Goal: Task Accomplishment & Management: Manage account settings

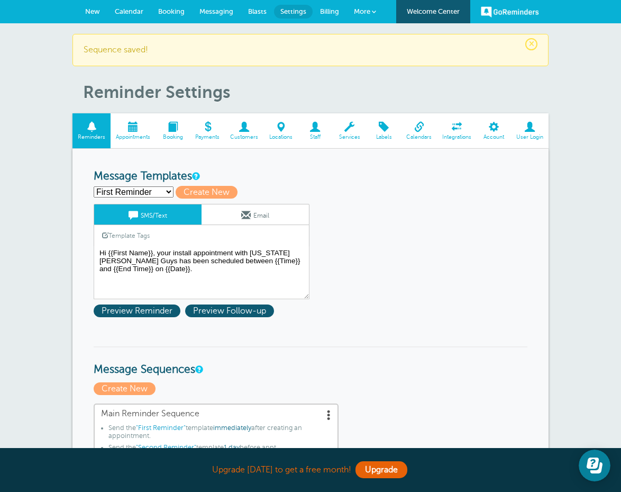
click at [132, 129] on span at bounding box center [133, 127] width 45 height 10
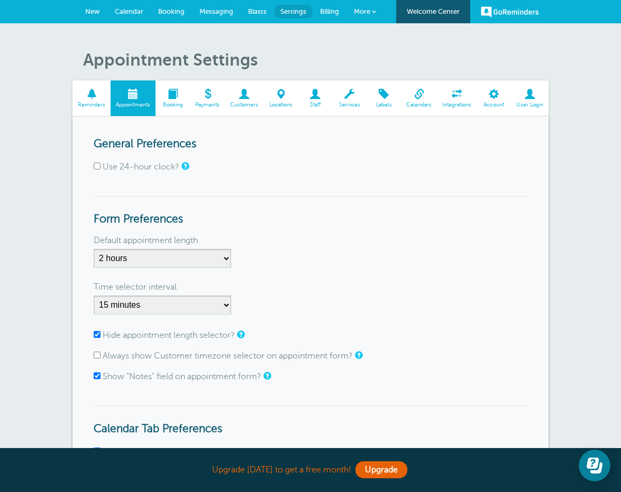
click at [83, 95] on span at bounding box center [91, 94] width 38 height 10
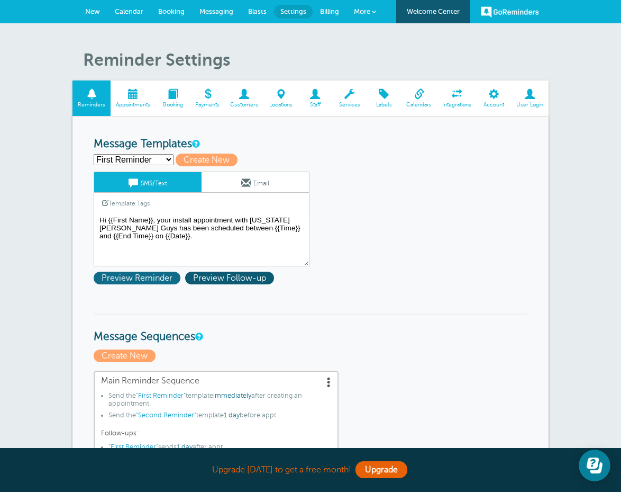
click at [160, 277] on span "Preview Reminder" at bounding box center [137, 277] width 87 height 13
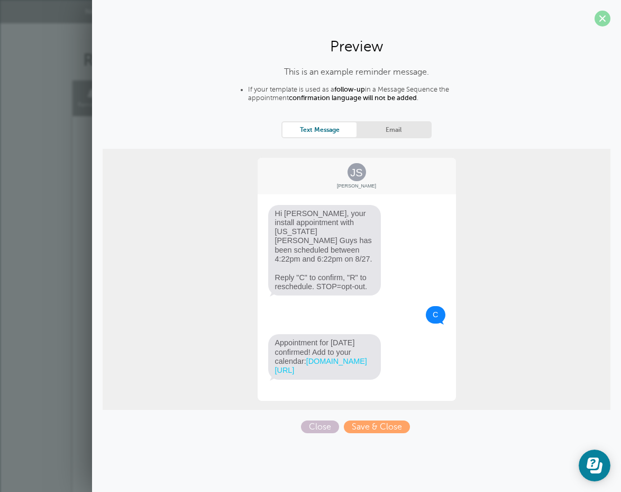
click at [602, 21] on span at bounding box center [603, 19] width 16 height 16
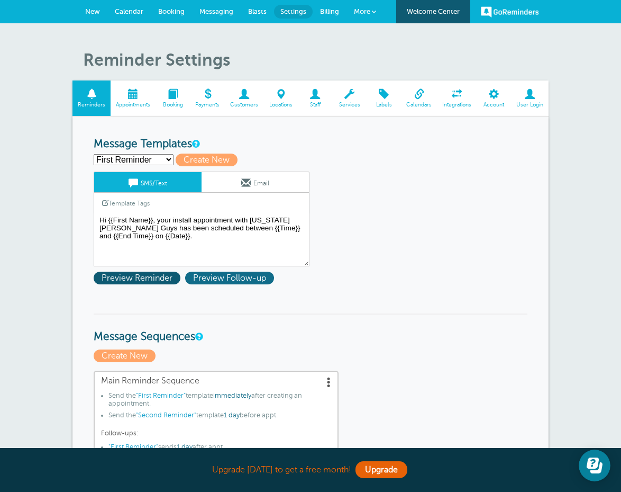
click at [244, 278] on span "Preview Follow-up" at bounding box center [229, 277] width 89 height 13
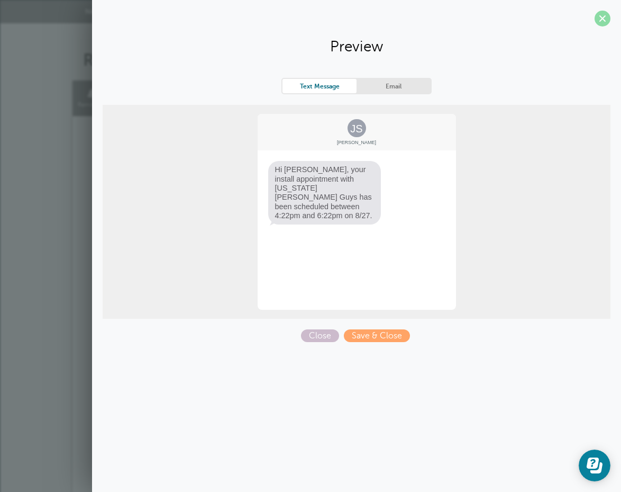
click at [603, 19] on span at bounding box center [603, 19] width 16 height 16
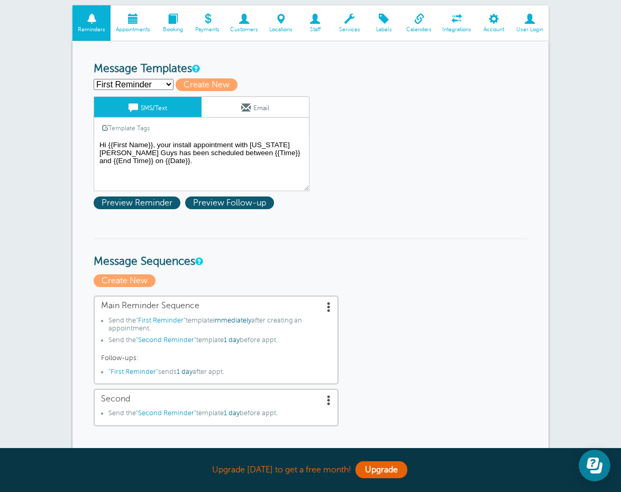
scroll to position [75, 0]
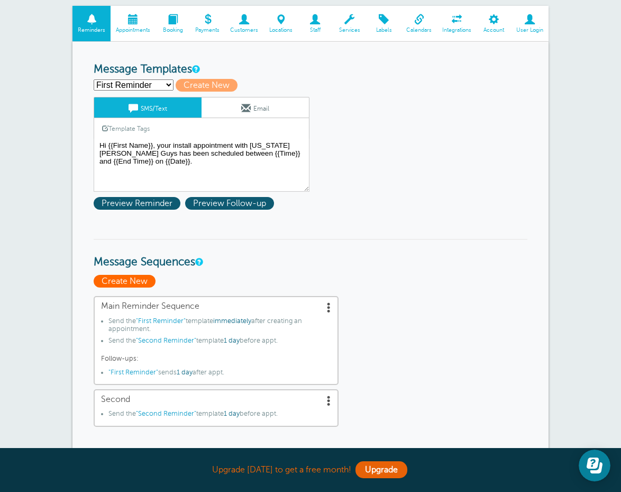
click at [134, 280] on span "Create New" at bounding box center [125, 281] width 62 height 13
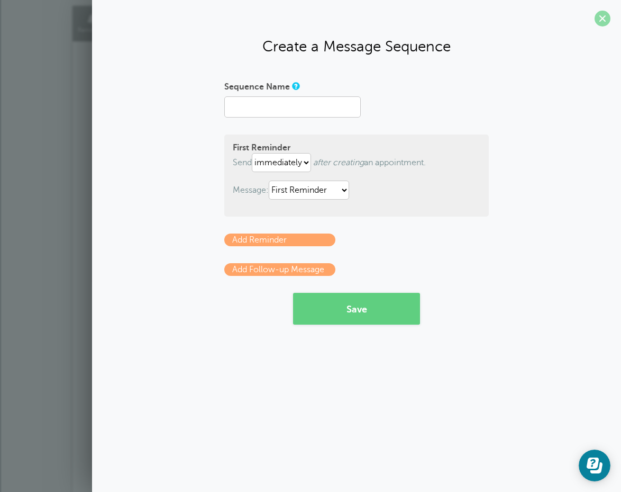
click at [602, 17] on span at bounding box center [603, 19] width 16 height 16
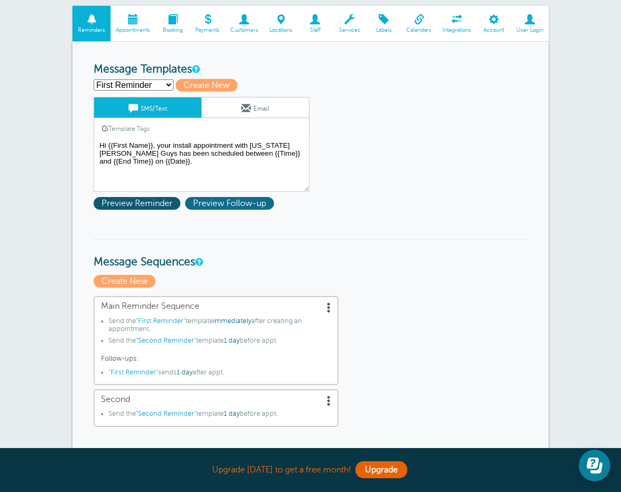
click at [227, 202] on span "Preview Follow-up" at bounding box center [229, 203] width 89 height 13
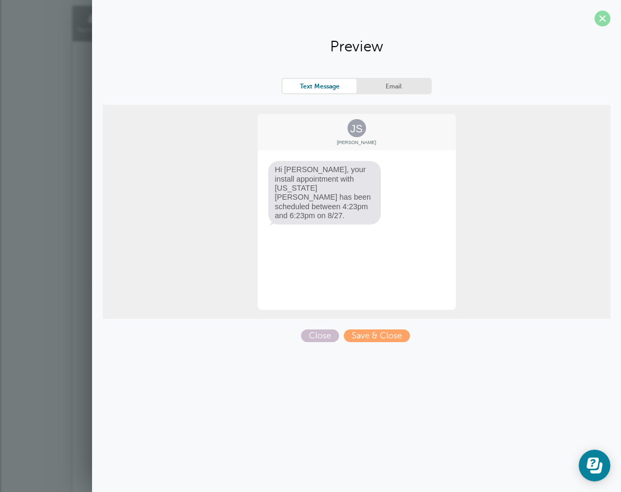
click at [600, 19] on span at bounding box center [603, 19] width 16 height 16
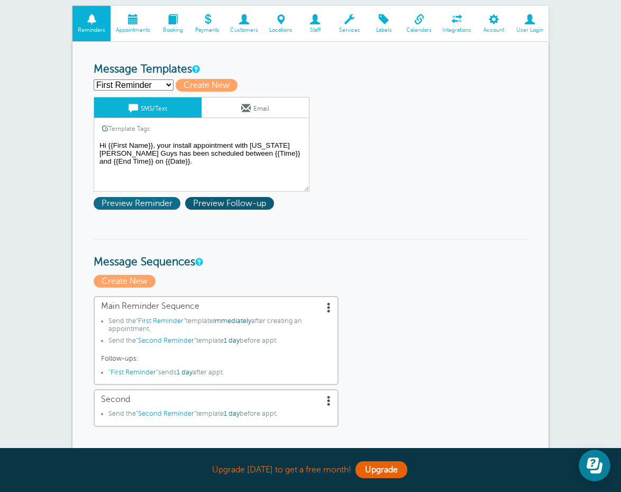
click at [129, 201] on span "Preview Reminder" at bounding box center [137, 203] width 87 height 13
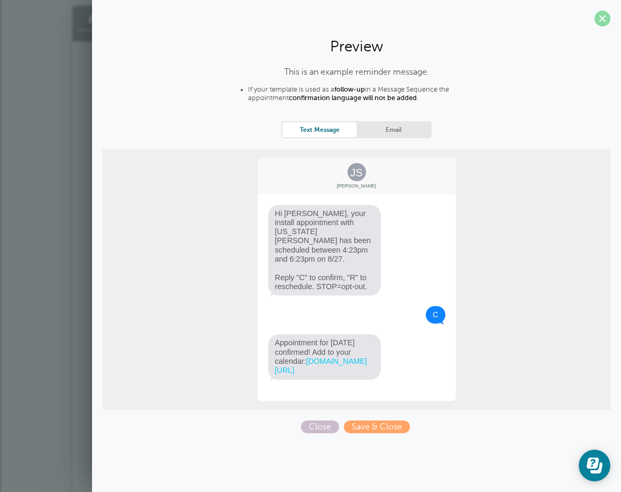
click at [601, 18] on span at bounding box center [603, 19] width 16 height 16
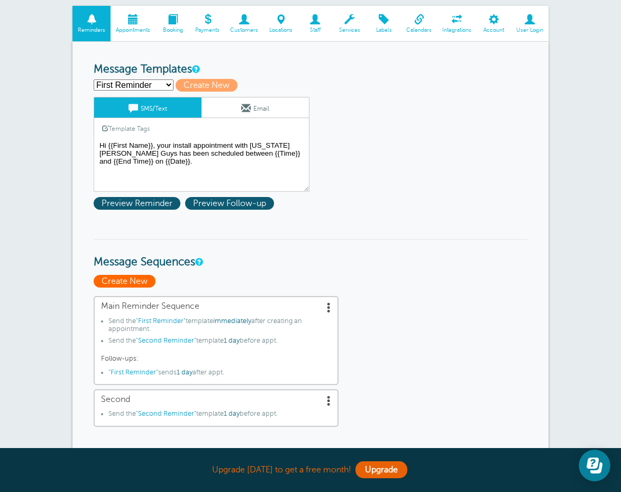
click at [128, 280] on span "Create New" at bounding box center [125, 281] width 62 height 13
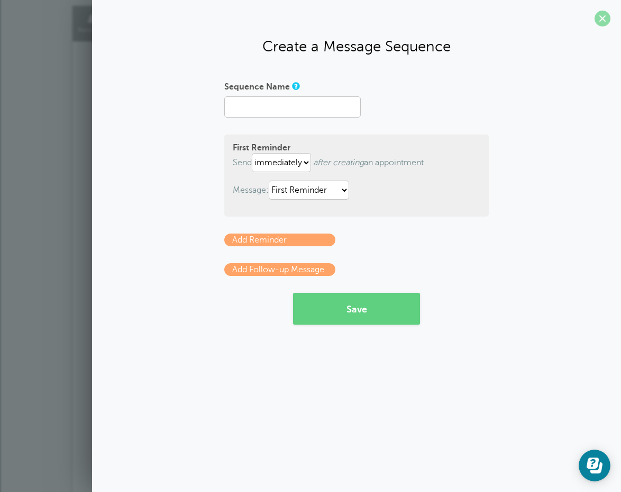
click at [603, 13] on span at bounding box center [603, 19] width 16 height 16
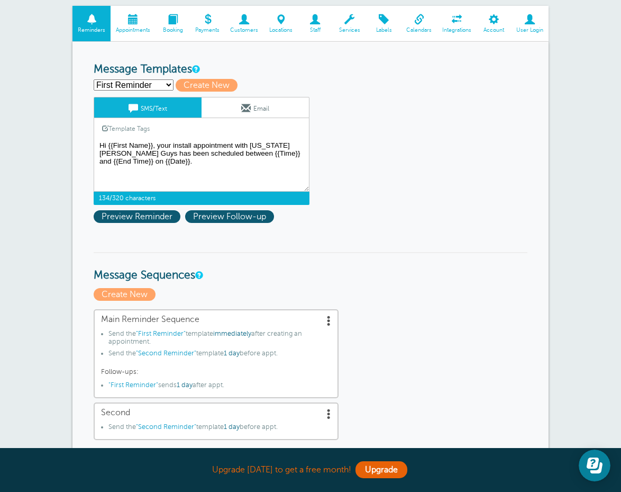
click at [277, 171] on textarea "Hi {{First Name}}, your install appointment with [US_STATE][PERSON_NAME] Guys h…" at bounding box center [202, 165] width 216 height 53
select select "160273"
type input "Third Reminder"
type textarea "Hi {{First Name}}, you have an appointment with Georgia Gutter Guys today at {{…"
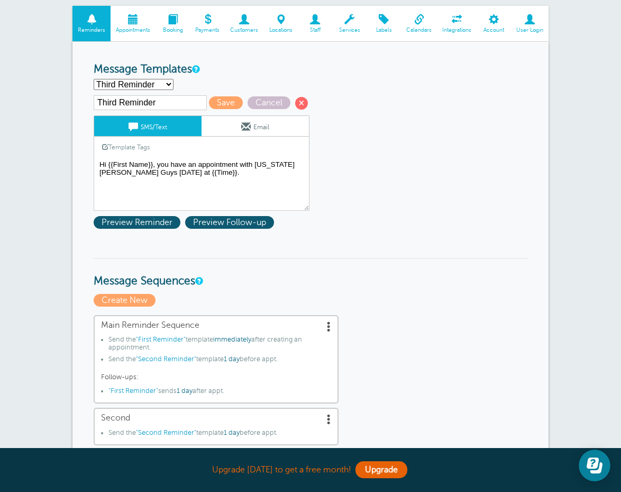
select select "160272"
type input "Second Reminder"
type textarea "Hi {{First Name}}, you have an appointment with Georgia Gutter Guys at {{Time}}…"
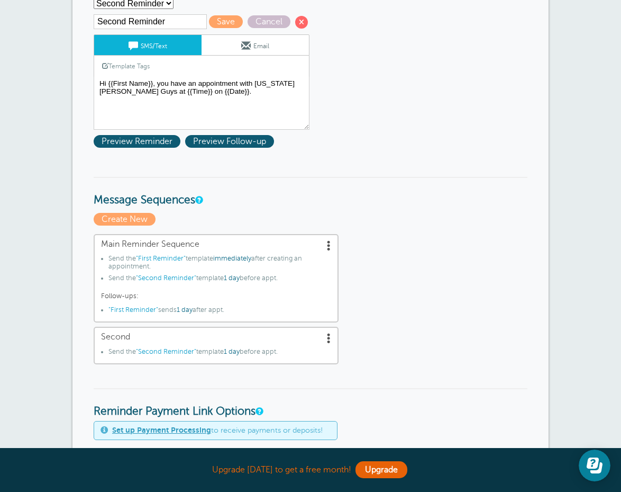
scroll to position [162, 0]
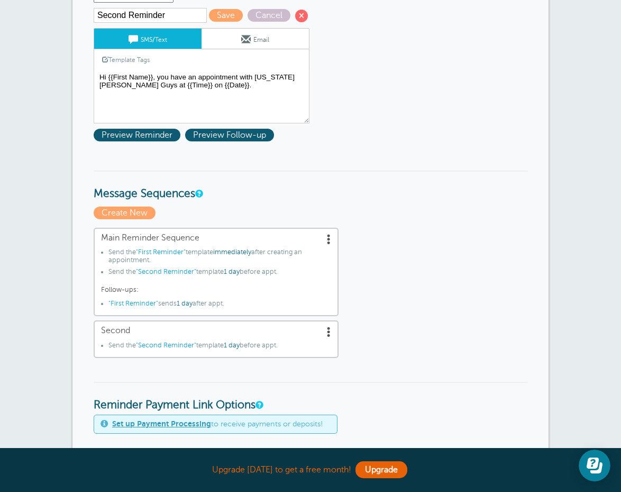
click at [185, 300] on span "1 day" at bounding box center [185, 303] width 16 height 7
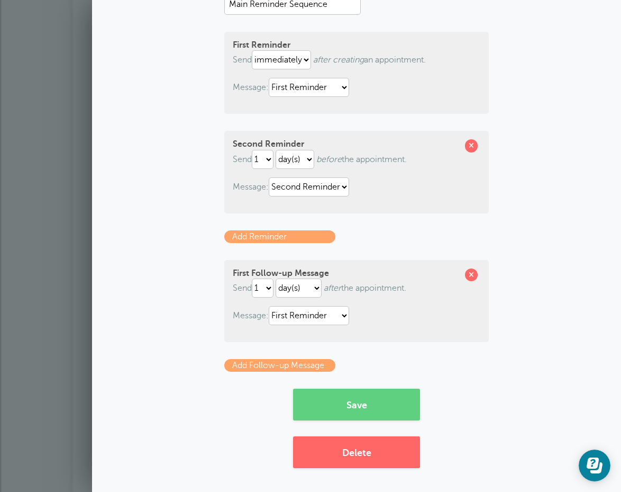
scroll to position [102, 0]
select select "1"
click at [286, 366] on link "Add Follow-up Message" at bounding box center [279, 365] width 111 height 13
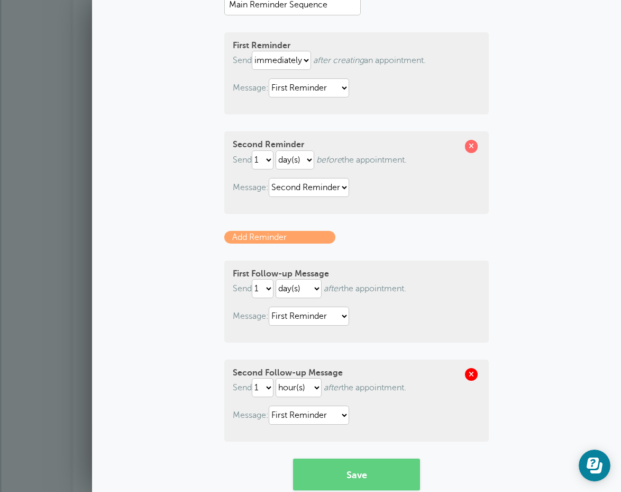
click at [473, 375] on span at bounding box center [471, 374] width 13 height 13
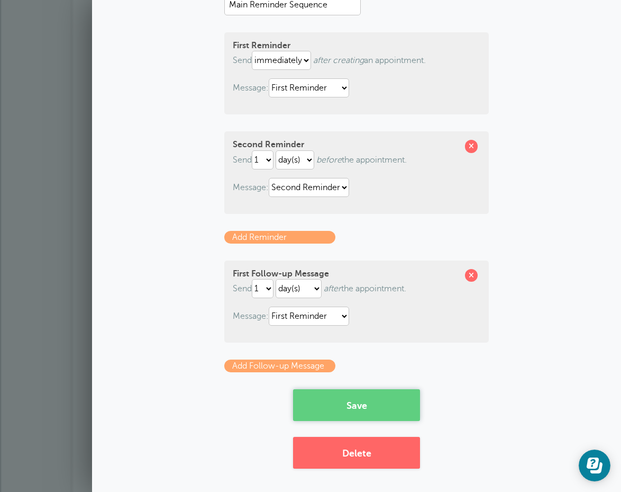
click at [346, 392] on button "Save" at bounding box center [356, 405] width 127 height 32
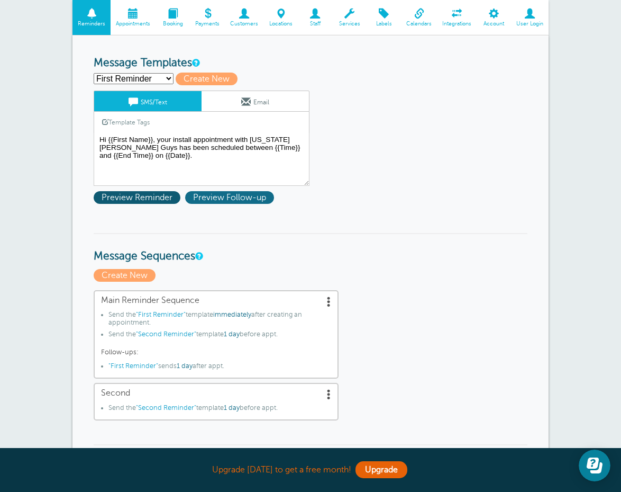
scroll to position [119, 0]
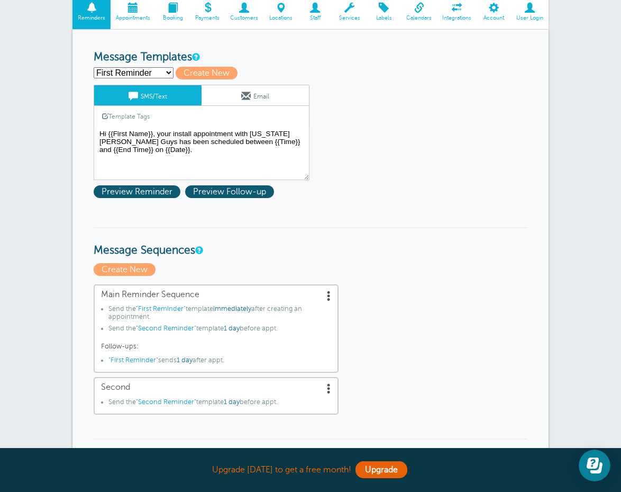
select select "160272"
type input "Second Reminder"
type textarea "Hi {{First Name}}, you have an appointment with Georgia Gutter Guys at {{Time}}…"
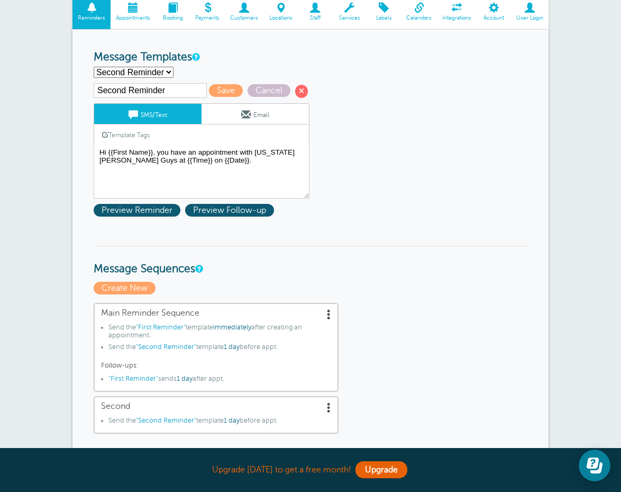
click at [171, 88] on input "Second Reminder" at bounding box center [150, 90] width 113 height 15
click at [183, 88] on input "Second Reminder" at bounding box center [150, 90] width 113 height 15
click at [181, 92] on input "Second Reminder" at bounding box center [150, 90] width 113 height 15
select select
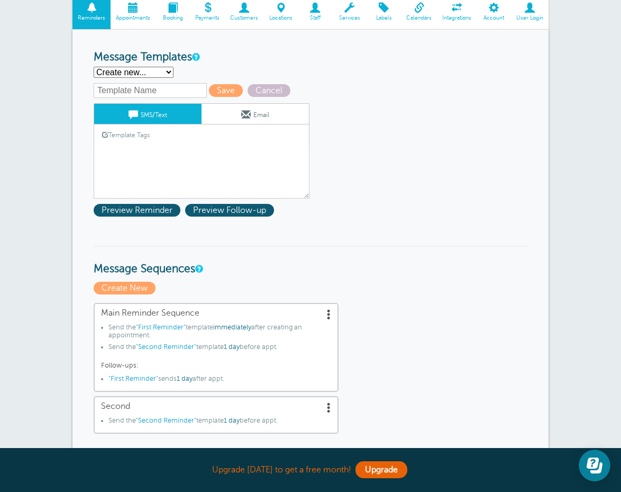
select select "160273"
type input "Third Reminder"
type textarea "Hi {{First Name}}, you have an appointment with Georgia Gutter Guys today at {{…"
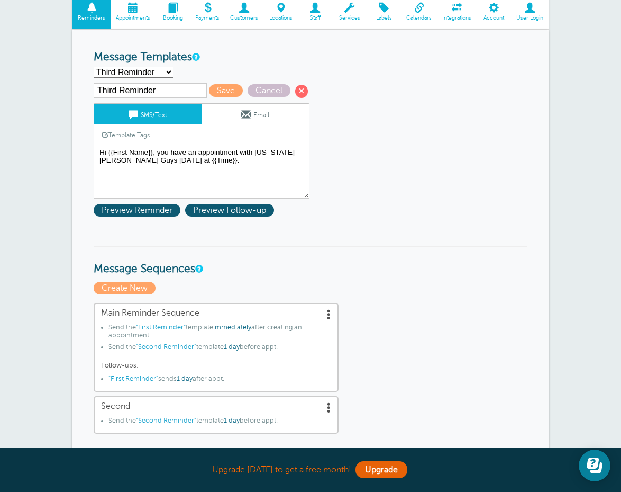
select select
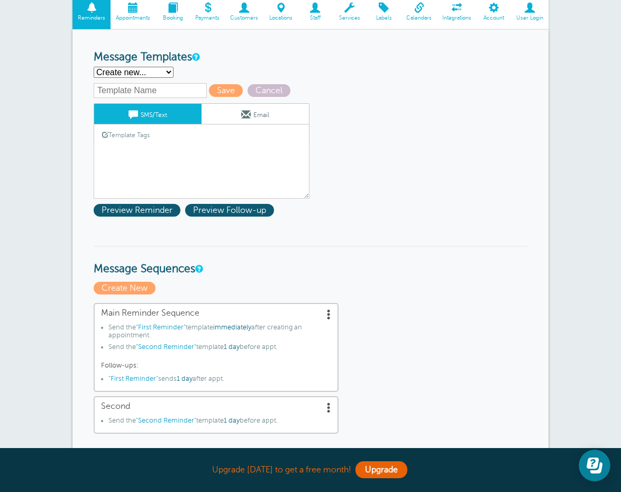
click at [138, 133] on link "Template Tags" at bounding box center [126, 134] width 64 height 21
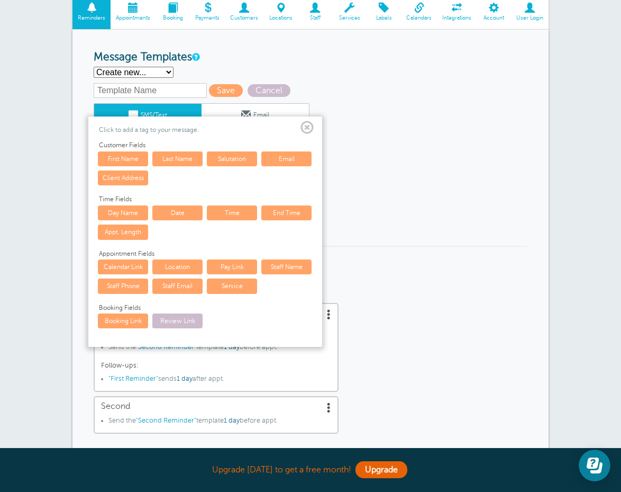
click at [121, 88] on input "text" at bounding box center [150, 90] width 113 height 15
type input "follow-up"
click at [307, 129] on span at bounding box center [307, 127] width 13 height 13
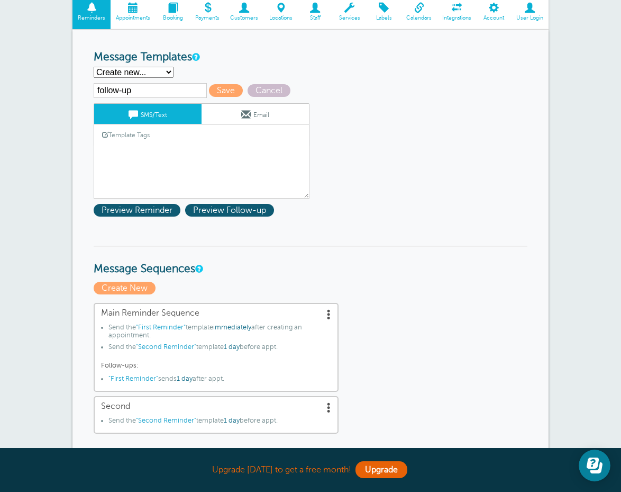
click at [158, 141] on link "Template Tags" at bounding box center [126, 134] width 64 height 21
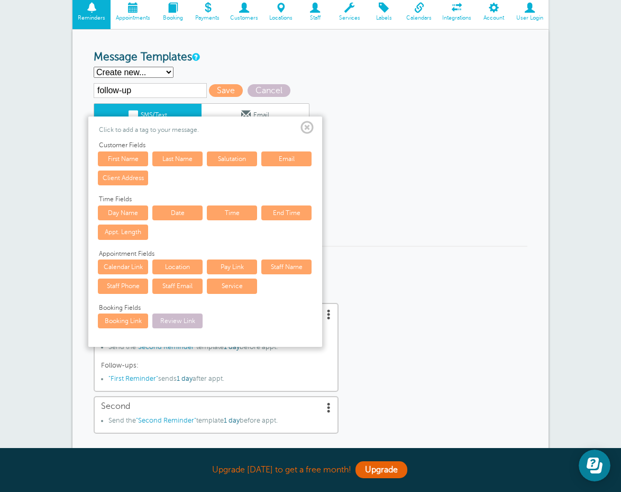
click at [127, 155] on link "First Name" at bounding box center [123, 158] width 50 height 15
type textarea "{{First Name}}"
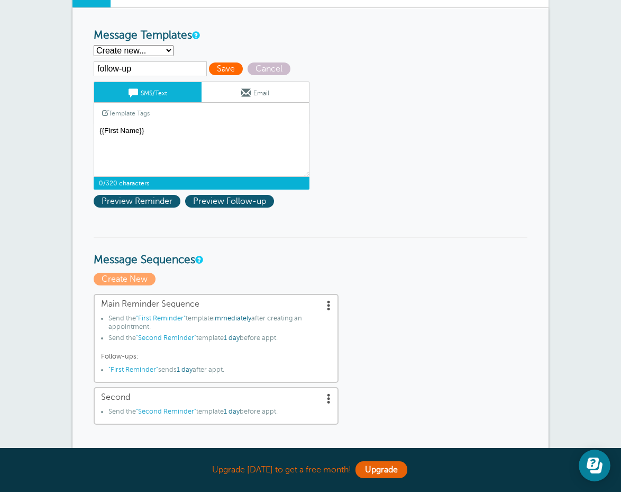
click at [213, 88] on div "SMS/Text Email Template Tags Copy SMS Click to add a tag to your message. Custo…" at bounding box center [202, 135] width 216 height 108
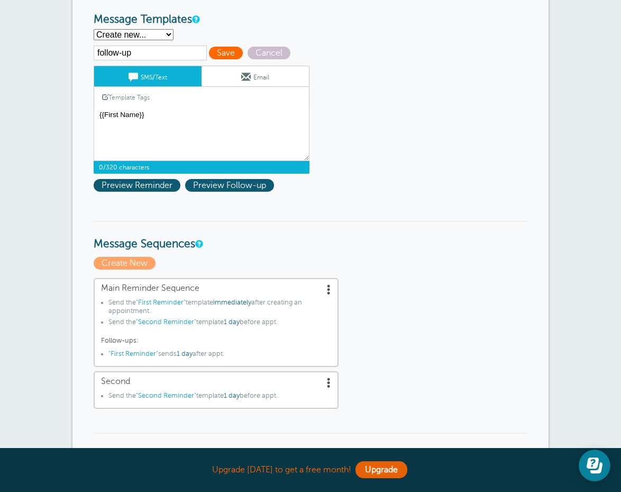
click at [213, 88] on div "Template Tags Copy SMS" at bounding box center [202, 97] width 216 height 21
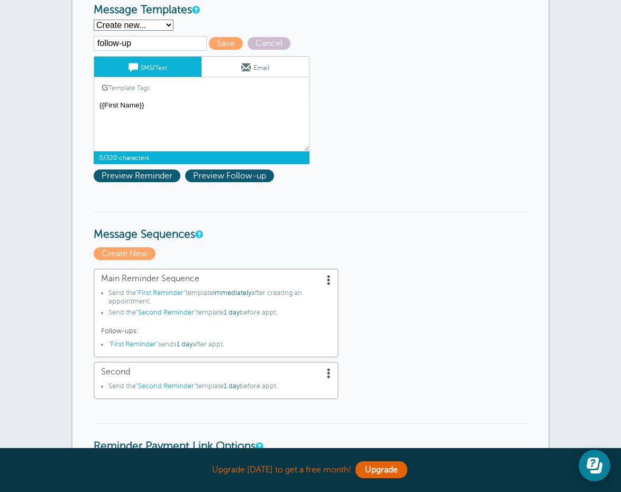
scroll to position [168, 0]
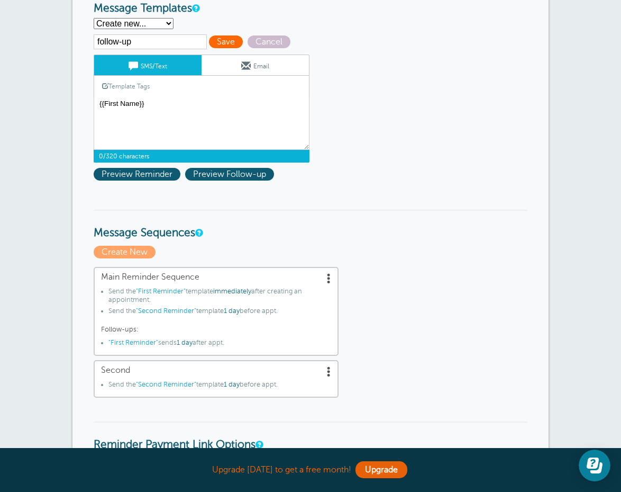
click at [220, 38] on span "Save" at bounding box center [226, 41] width 34 height 13
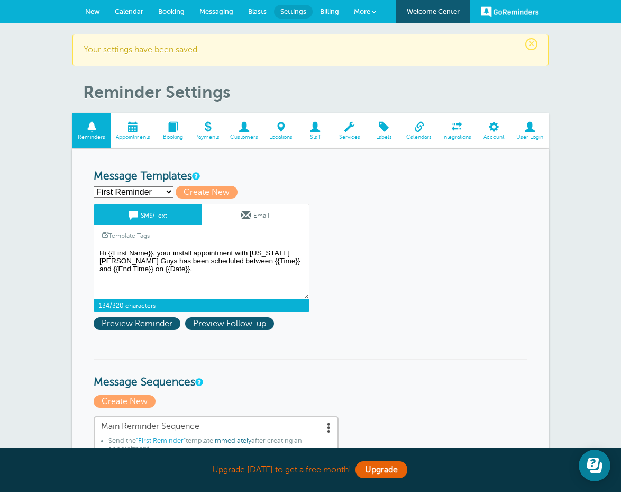
drag, startPoint x: 147, startPoint y: 270, endPoint x: 94, endPoint y: 245, distance: 58.0
click at [94, 246] on textarea "Hi {{First Name}}, your install appointment with [US_STATE][PERSON_NAME] Guys h…" at bounding box center [202, 272] width 216 height 53
select select "160296"
type input "follow-up"
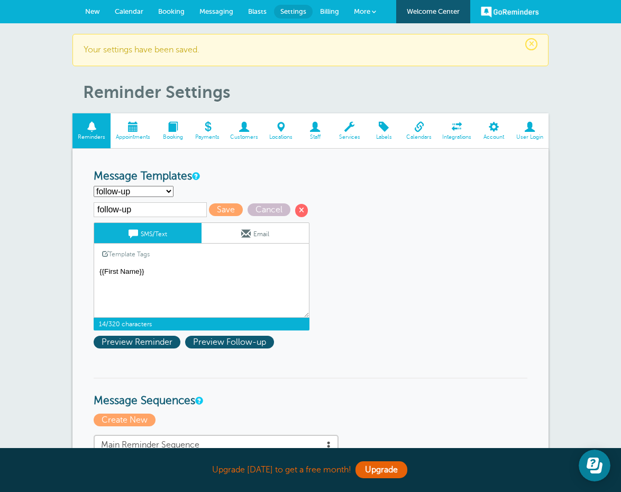
drag, startPoint x: 161, startPoint y: 295, endPoint x: 84, endPoint y: 260, distance: 85.3
paste textarea "Hi {{First Name}}, we just wanted to follow up regarding your recent install wi…"
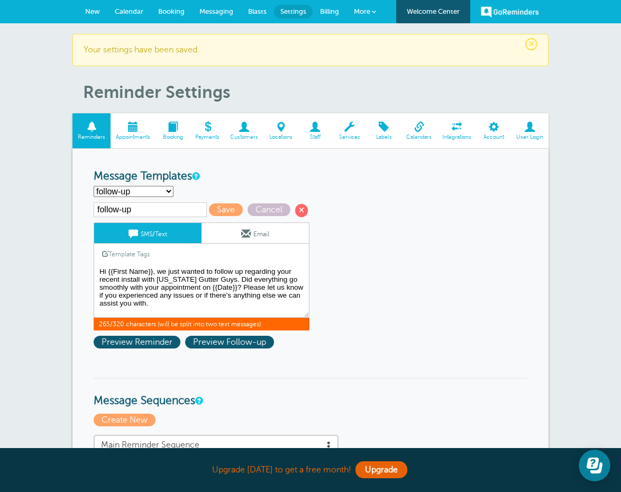
type textarea "Hi {{First Name}}, we just wanted to follow up regarding your recent install wi…"
drag, startPoint x: 190, startPoint y: 201, endPoint x: 216, endPoint y: 207, distance: 26.8
click at [216, 207] on span "Save" at bounding box center [226, 209] width 34 height 13
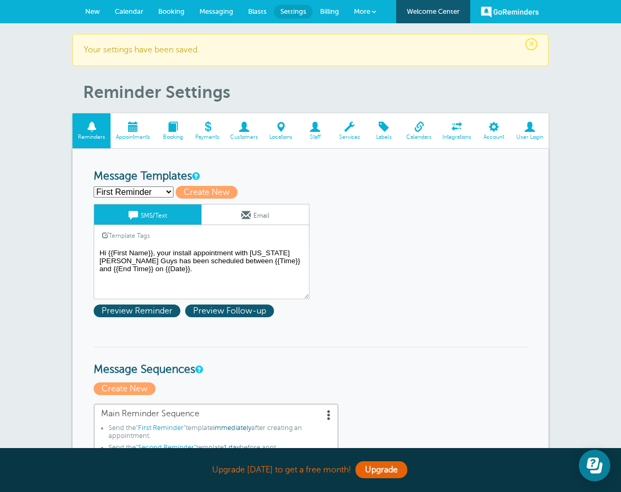
click at [155, 186] on div "First Reminder follow-up Second Reminder Third Reminder Create new... Create New" at bounding box center [311, 192] width 434 height 13
select select "160273"
type input "Third Reminder"
type textarea "Hi {{First Name}}, you have an appointment with Georgia Gutter Guys today at {{…"
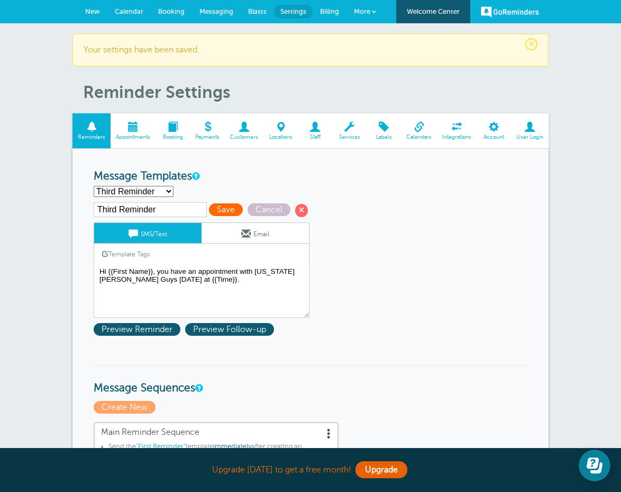
scroll to position [1, 0]
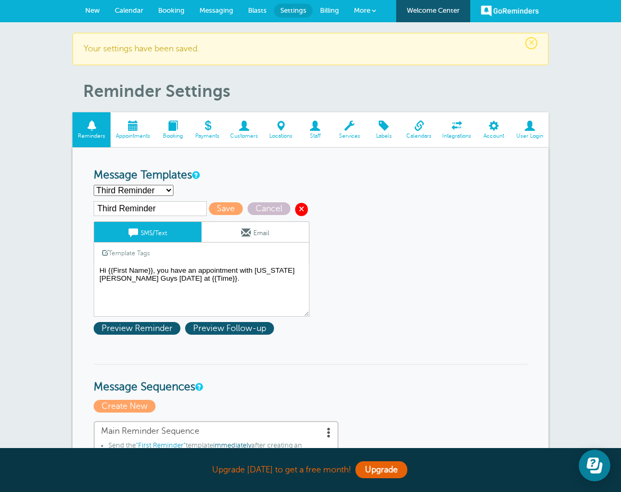
click at [295, 210] on span at bounding box center [301, 209] width 13 height 13
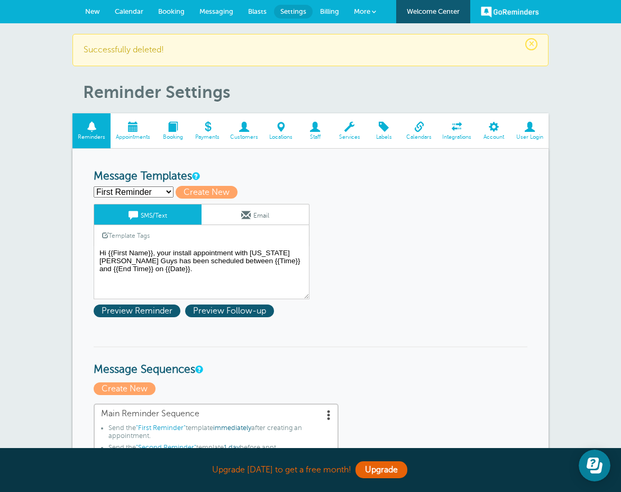
select select "160272"
type input "Second Reminder"
type textarea "Hi {{First Name}}, you have an appointment with [US_STATE][PERSON_NAME] Guys at…"
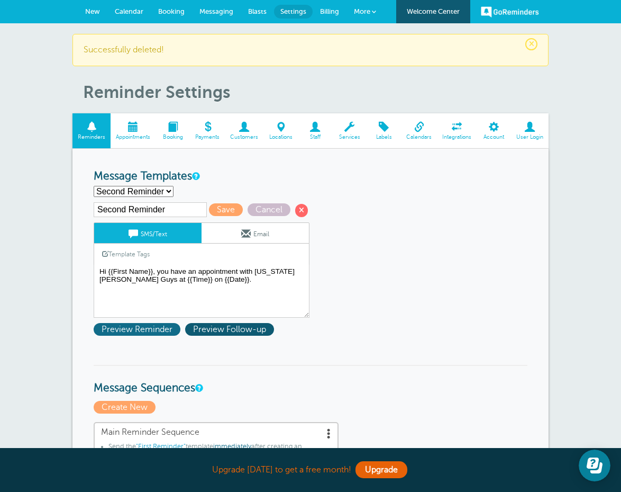
click at [142, 327] on span "Preview Reminder" at bounding box center [137, 329] width 87 height 13
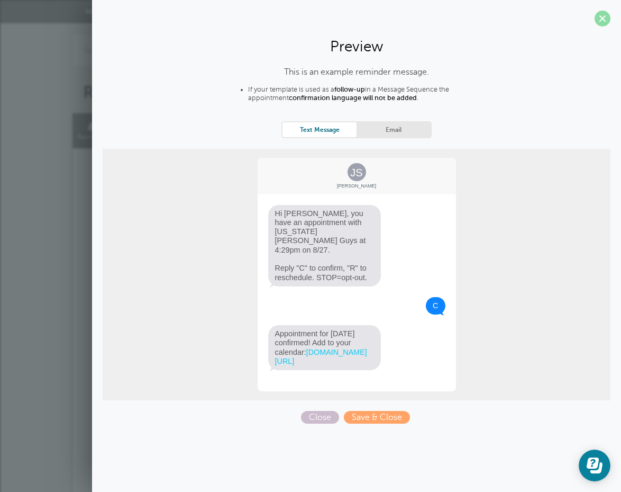
click at [600, 23] on span at bounding box center [603, 19] width 16 height 16
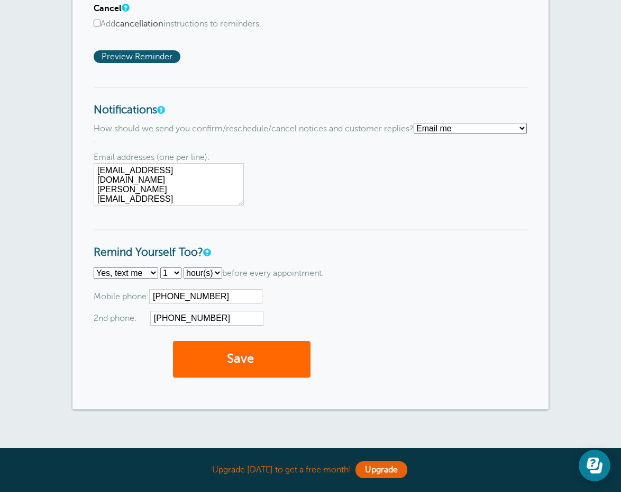
scroll to position [948, 0]
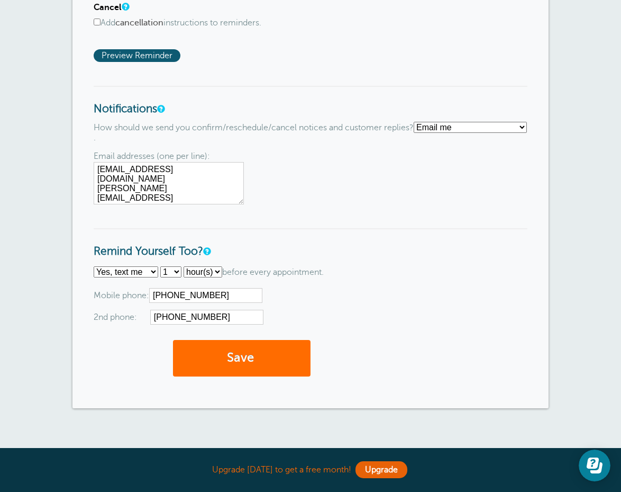
click at [226, 340] on button "Save" at bounding box center [242, 358] width 138 height 37
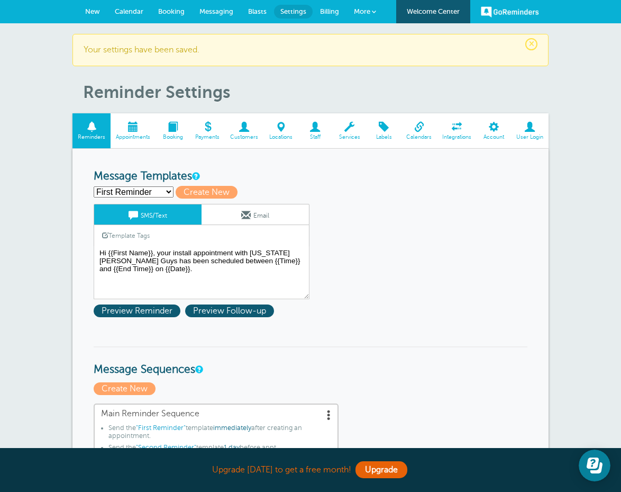
click at [94, 10] on span "New" at bounding box center [92, 11] width 15 height 8
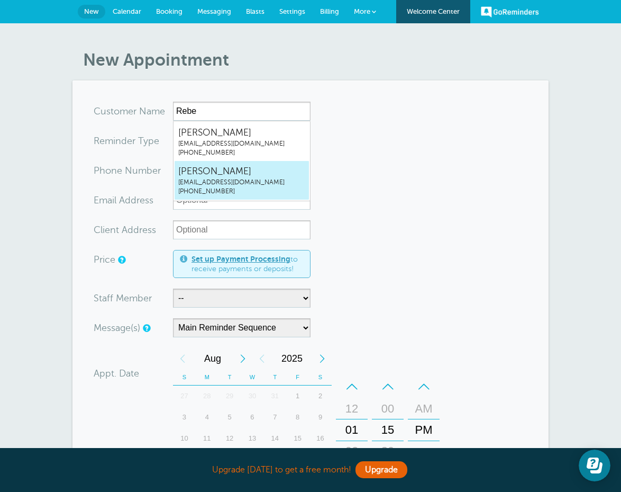
click at [211, 188] on span "[PHONE_NUMBER]" at bounding box center [241, 191] width 127 height 9
type input "RebeccaWardreward18@me.com6787177793"
type input "Rebecca Ward"
radio input "false"
radio input "true"
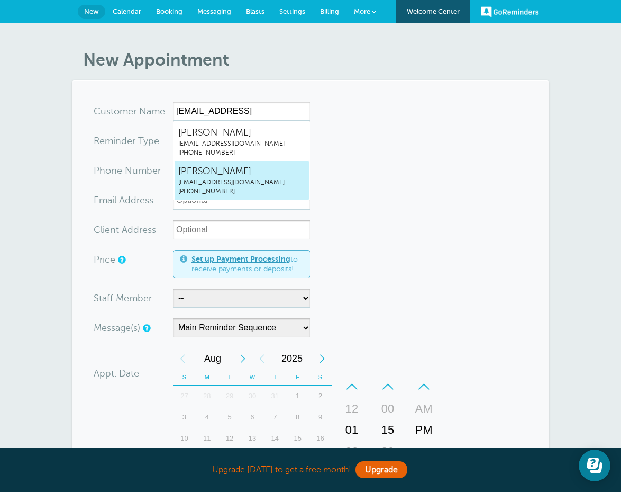
type input "(678) 717-7793"
type input "reward18@me.com"
type input "1529 miller valley DR Bethlehem, GA 30620"
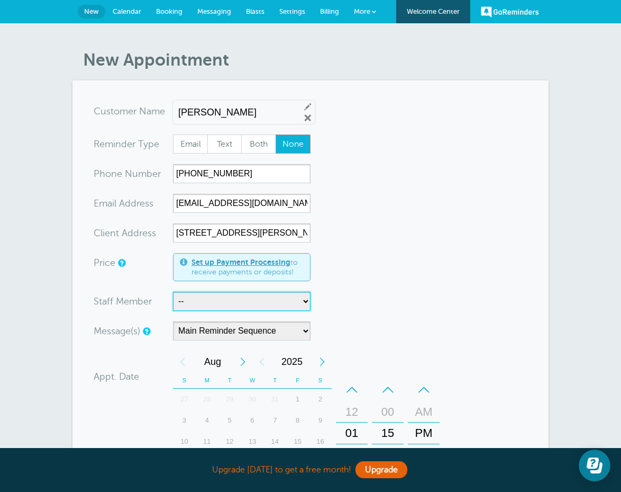
select select "21490"
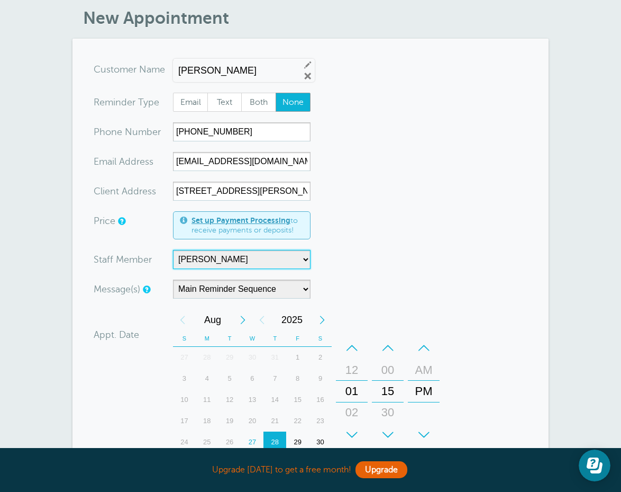
scroll to position [44, 0]
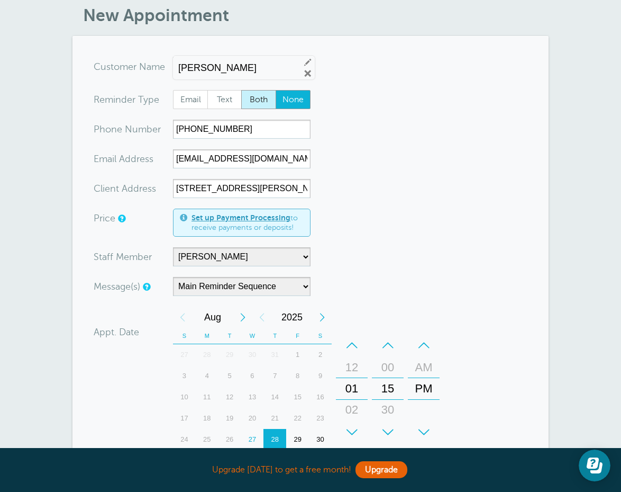
click at [260, 96] on span "Both" at bounding box center [259, 99] width 34 height 18
click at [241, 90] on input "Both" at bounding box center [241, 89] width 1 height 1
radio input "true"
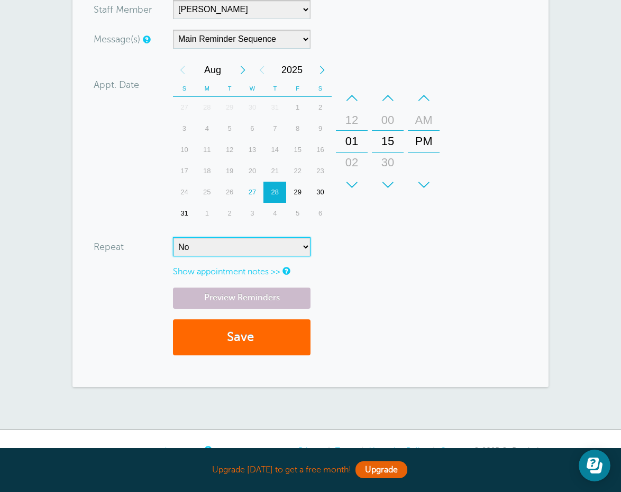
scroll to position [299, 0]
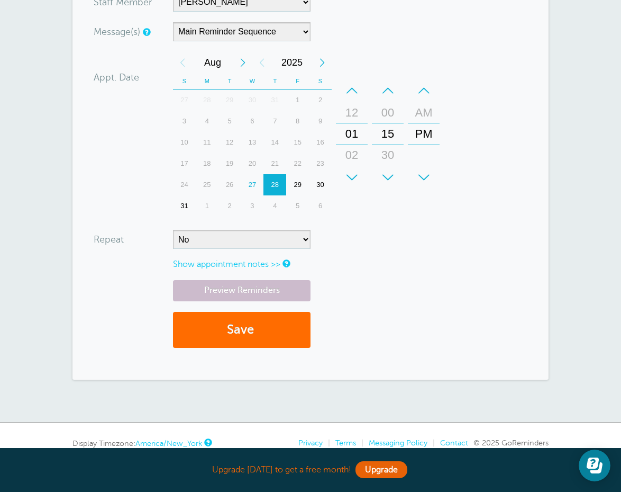
click at [244, 329] on button "Save" at bounding box center [242, 330] width 138 height 37
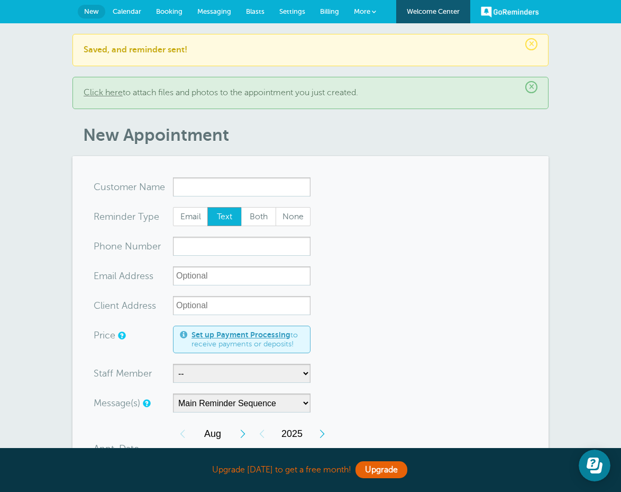
click at [515, 11] on link "GoReminders" at bounding box center [510, 11] width 58 height 23
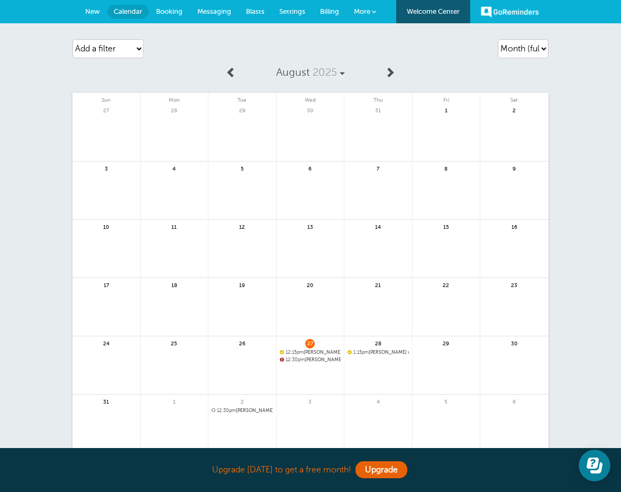
click at [370, 12] on span "More" at bounding box center [362, 11] width 16 height 8
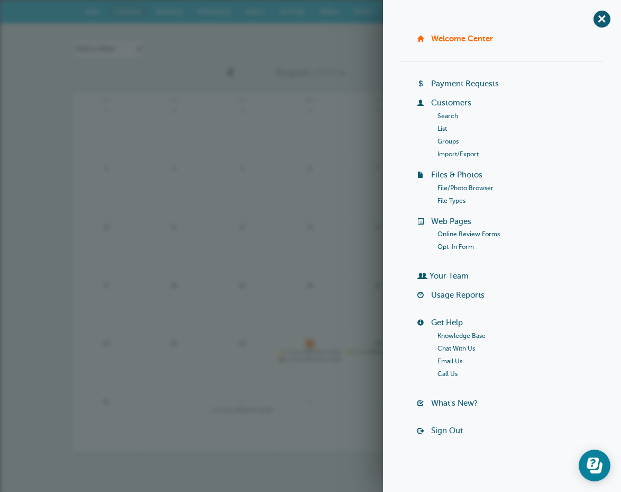
click at [337, 73] on span "August 2025" at bounding box center [308, 72] width 64 height 12
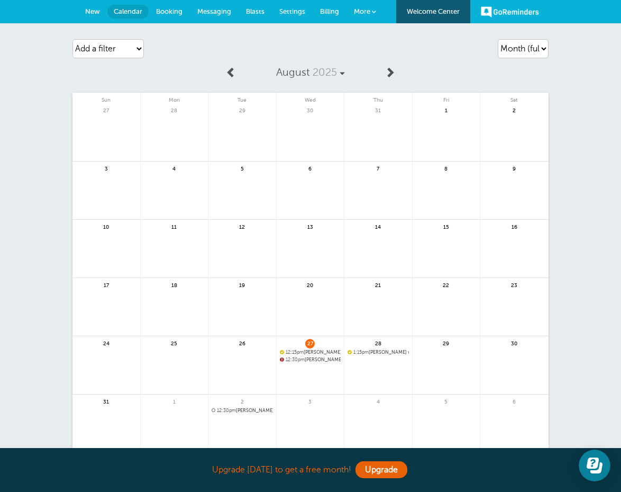
click at [357, 11] on span "More" at bounding box center [362, 11] width 16 height 8
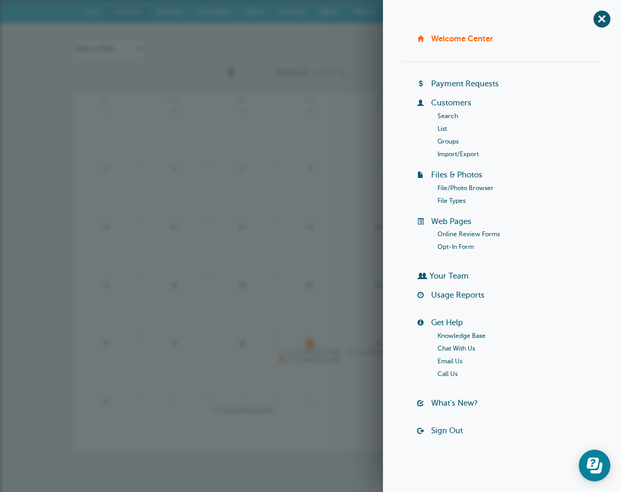
click at [196, 83] on div "August 2025 Sun Mon Tue Wed Thu Fri Sat 27 28 29 30" at bounding box center [310, 257] width 476 height 392
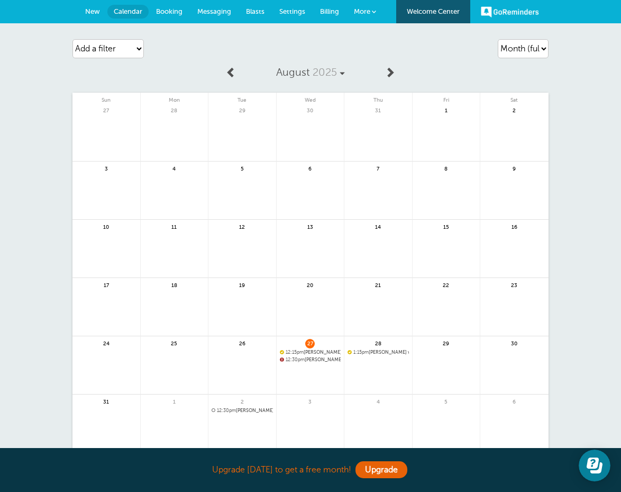
click at [361, 7] on span "More" at bounding box center [362, 11] width 16 height 8
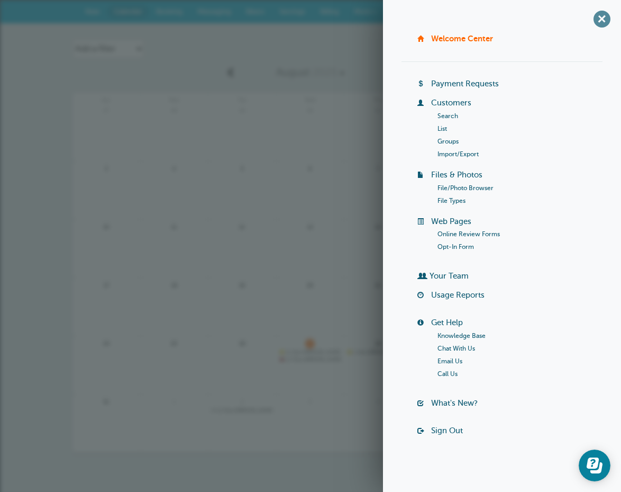
click at [603, 20] on span "+" at bounding box center [602, 19] width 24 height 24
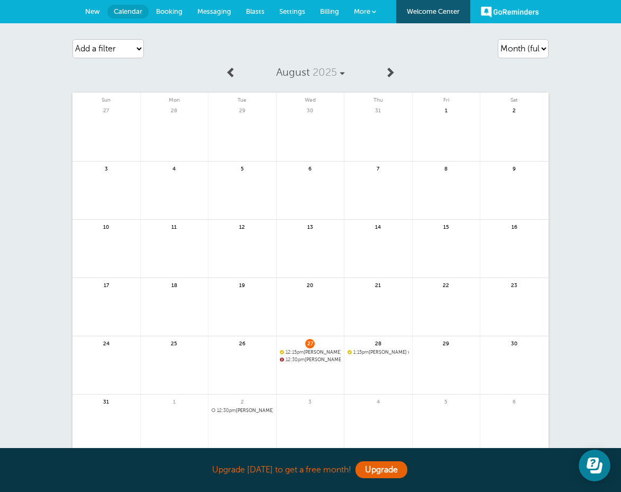
click at [437, 11] on link "Welcome Center" at bounding box center [433, 11] width 74 height 23
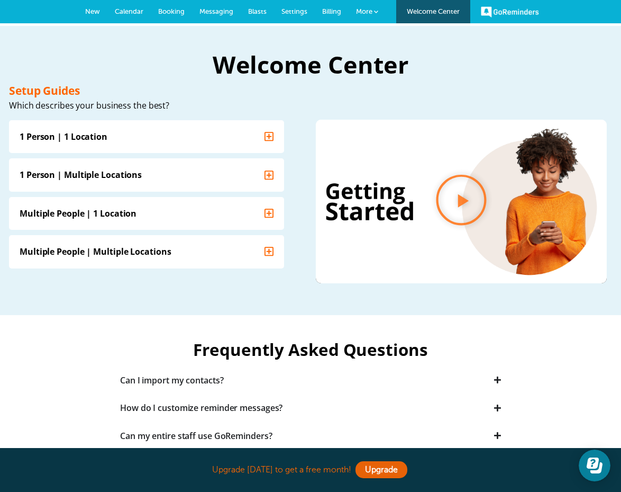
click at [375, 10] on span at bounding box center [376, 12] width 4 height 4
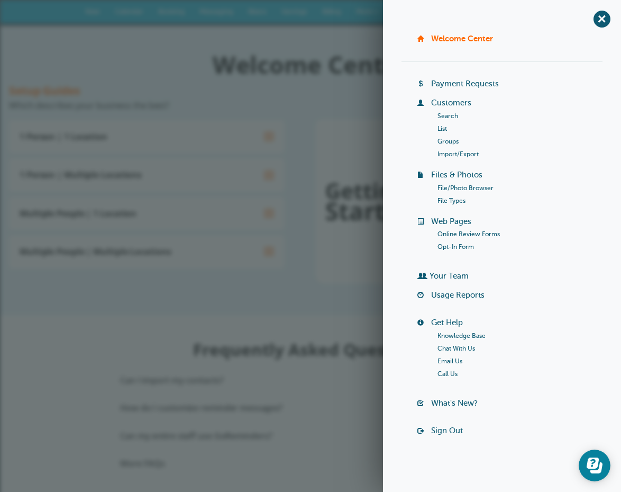
click at [284, 166] on link "Welcome Center" at bounding box center [222, 181] width 124 height 30
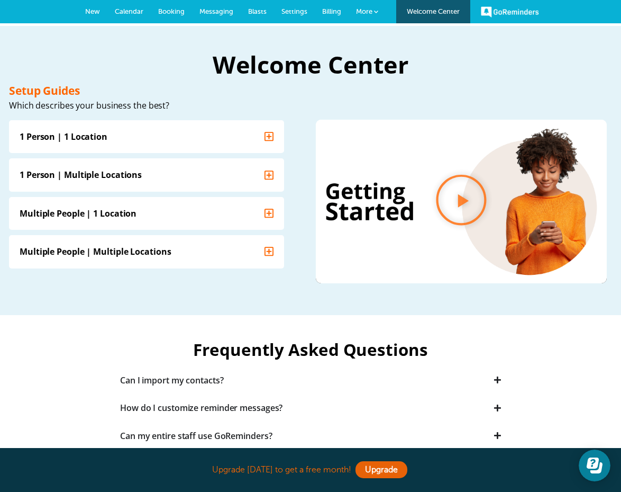
click at [513, 8] on link "GoReminders" at bounding box center [510, 11] width 58 height 23
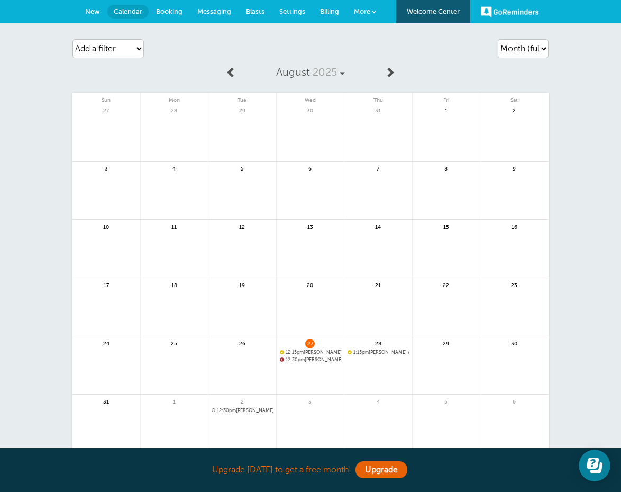
click at [174, 8] on span "Booking" at bounding box center [169, 11] width 26 height 8
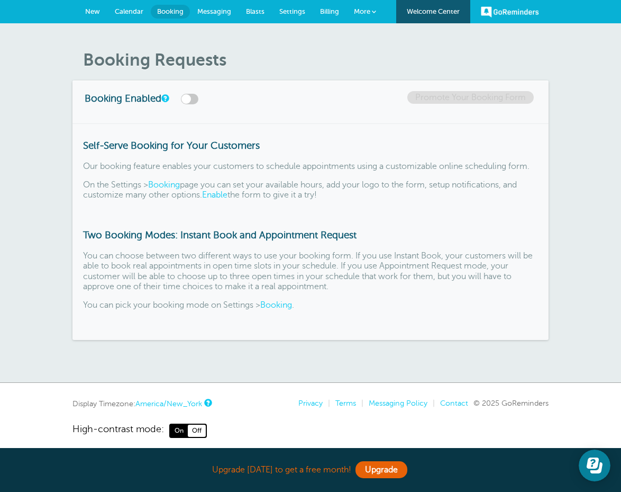
click at [204, 13] on span "Messaging" at bounding box center [214, 11] width 34 height 8
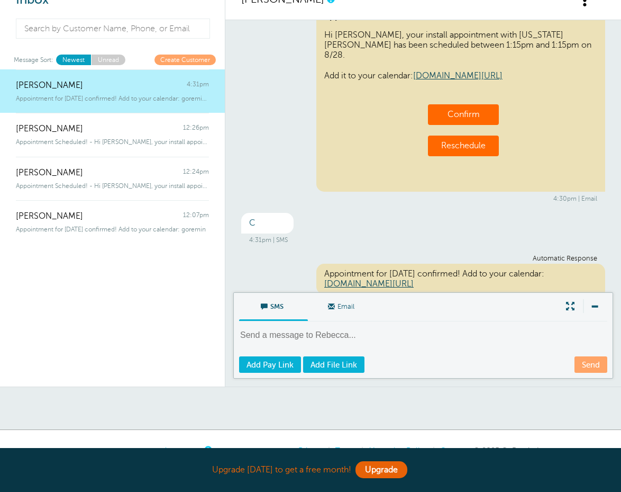
scroll to position [126, 0]
click at [390, 279] on link "[DOMAIN_NAME][URL]" at bounding box center [368, 284] width 89 height 10
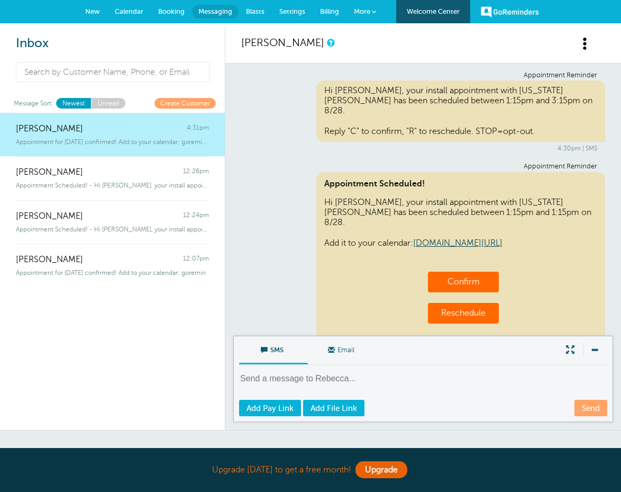
scroll to position [0, 0]
click at [95, 14] on span "New" at bounding box center [92, 11] width 15 height 8
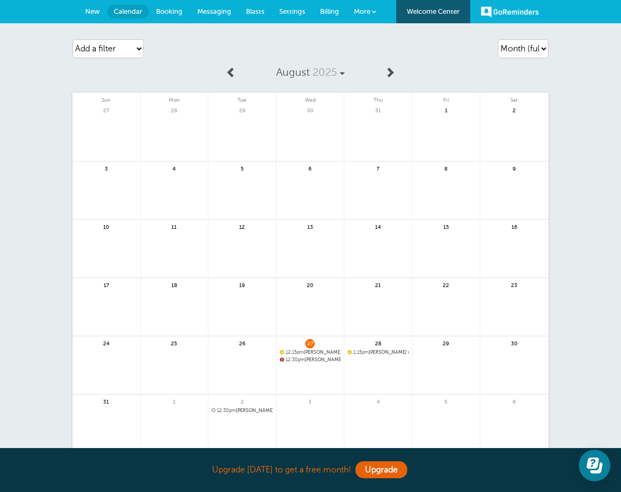
click at [237, 43] on div "Agenda Day Week Month (full view) Month (condensed) Add a filter Customer Searc…" at bounding box center [310, 49] width 476 height 30
click at [374, 8] on link "More" at bounding box center [365, 12] width 37 height 24
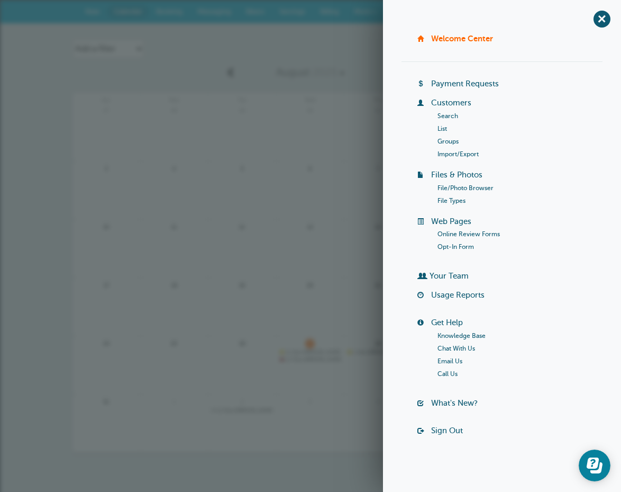
click at [241, 48] on div "Agenda Day Week Month (full view) Month (condensed) Add a filter Customer Searc…" at bounding box center [310, 49] width 476 height 30
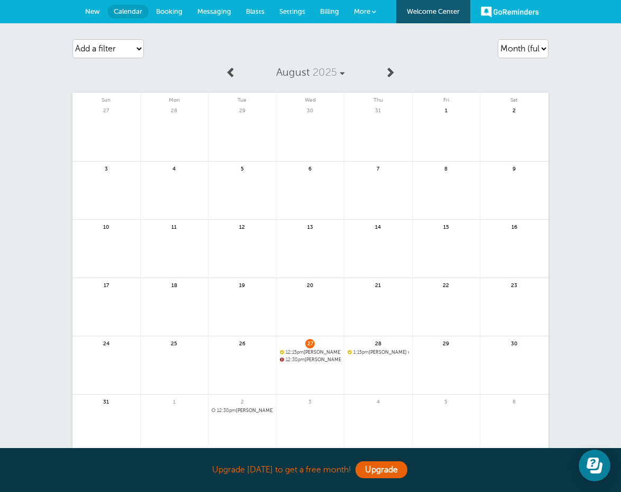
click at [202, 54] on div "Add a filter Customer Search Staff Appointment Status Payment Status Clear filt…" at bounding box center [148, 49] width 152 height 30
click at [363, 6] on link "More" at bounding box center [365, 12] width 37 height 24
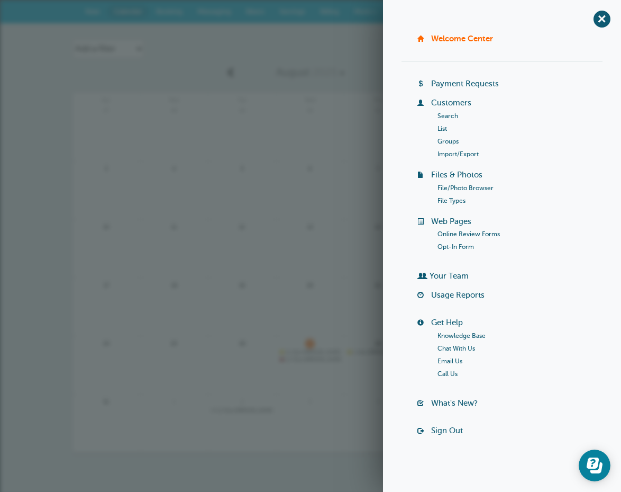
click at [352, 398] on div "4" at bounding box center [379, 423] width 68 height 58
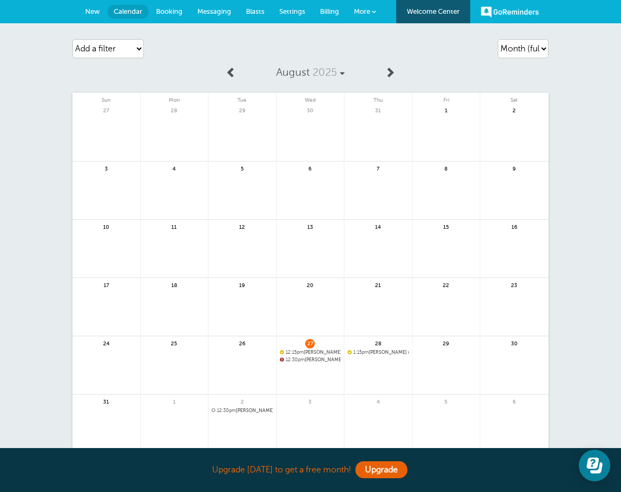
click at [510, 9] on link "GoReminders" at bounding box center [510, 11] width 58 height 23
click at [504, 15] on link "GoReminders" at bounding box center [510, 11] width 58 height 23
click at [371, 12] on link "More" at bounding box center [365, 12] width 37 height 24
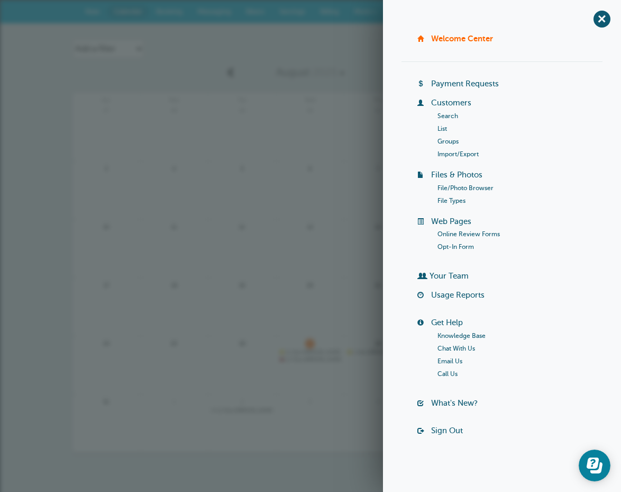
click at [442, 277] on link "Your Team" at bounding box center [449, 275] width 39 height 8
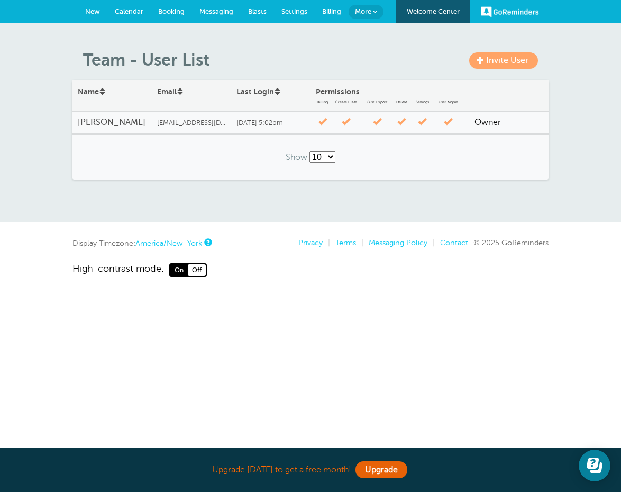
click at [485, 58] on link "Invite User" at bounding box center [503, 60] width 69 height 16
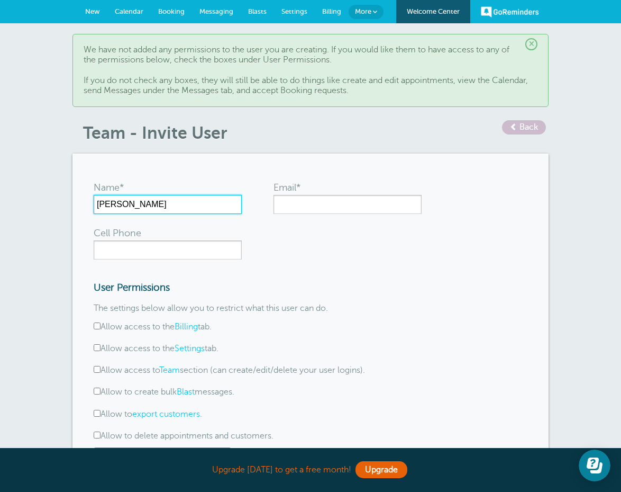
type input "[PERSON_NAME]"
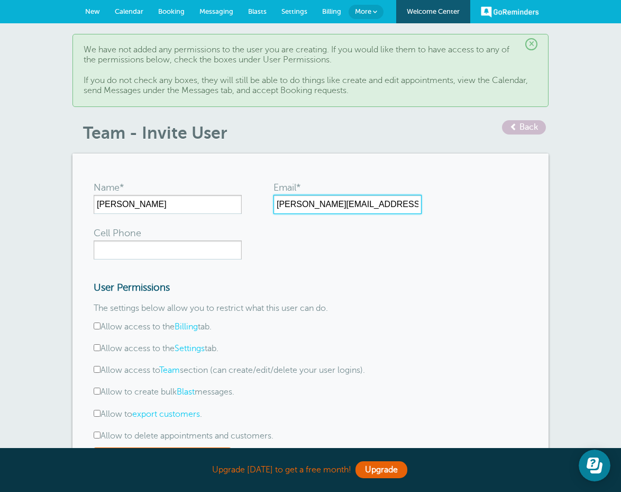
type input "[PERSON_NAME][EMAIL_ADDRESS][DOMAIN_NAME]"
click at [175, 264] on form "Name* [PERSON_NAME] Email* [PERSON_NAME][EMAIL_ADDRESS][DOMAIN_NAME] Cell Phone…" at bounding box center [311, 329] width 434 height 309
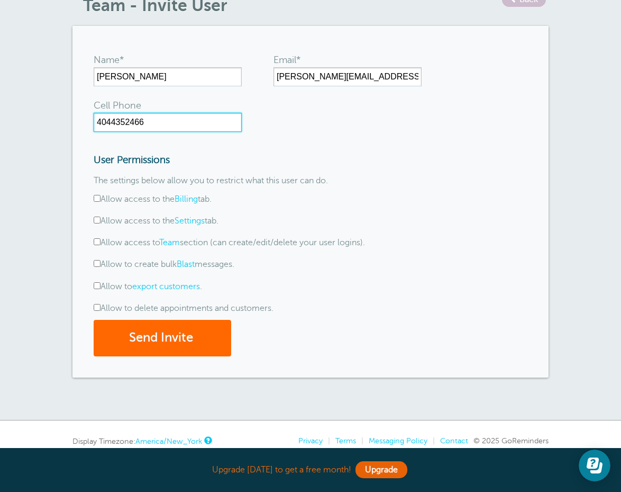
scroll to position [129, 0]
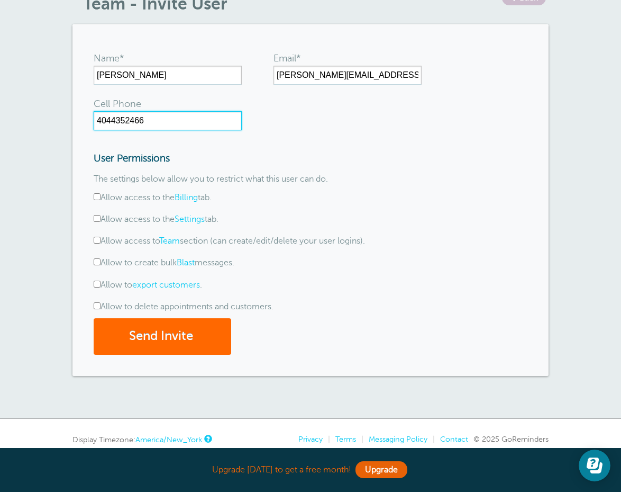
type input "4044352466"
click at [96, 197] on input "Allow access to the Billing tab." at bounding box center [97, 196] width 7 height 7
checkbox input "true"
click at [96, 216] on input "Allow access to the Settings tab." at bounding box center [97, 218] width 7 height 7
checkbox input "true"
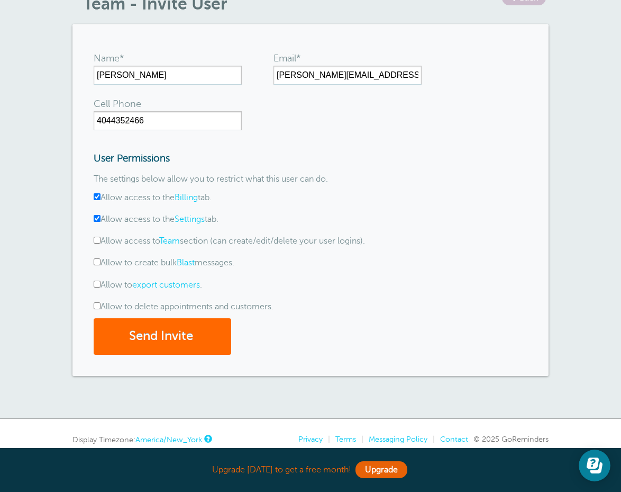
click at [99, 241] on input "Allow access to Team section (can create/edit/delete your user logins)." at bounding box center [97, 240] width 7 height 7
checkbox input "true"
click at [99, 262] on input "Allow to create bulk Blast messages." at bounding box center [97, 261] width 7 height 7
checkbox input "true"
click at [93, 288] on div "Name* Alec Jones Email* alec@gagutterguys.com Cell Phone 4044352466 User Permis…" at bounding box center [310, 199] width 476 height 351
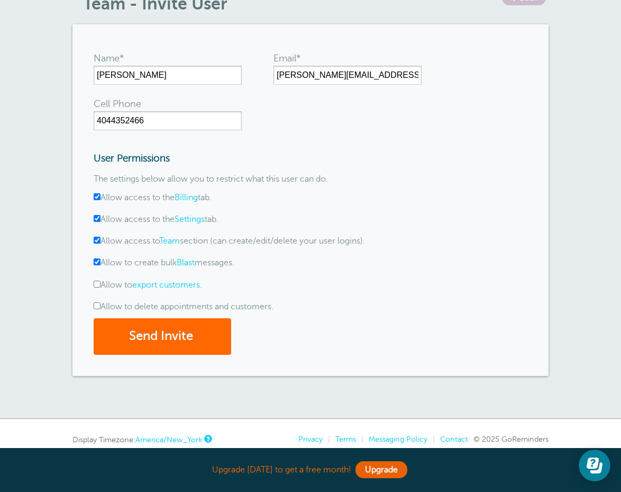
click at [96, 280] on label "Allow to export customers ." at bounding box center [148, 285] width 108 height 10
click at [96, 280] on input "Allow to export customers ." at bounding box center [97, 283] width 7 height 7
checkbox input "true"
click at [97, 305] on input "Allow to delete appointments and customers." at bounding box center [97, 305] width 7 height 7
checkbox input "true"
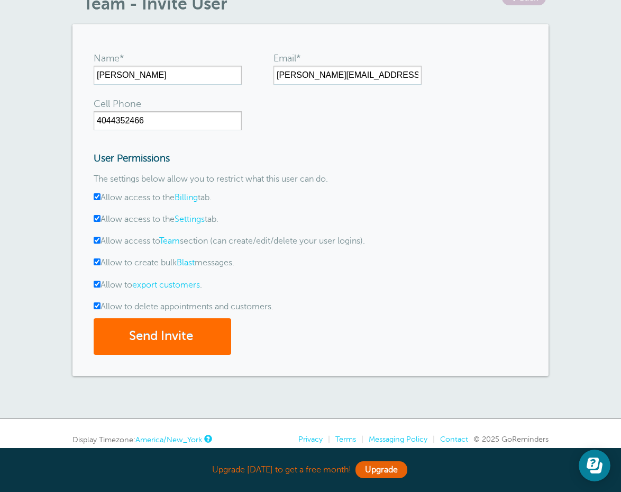
click at [152, 334] on button "Send Invite" at bounding box center [163, 336] width 138 height 37
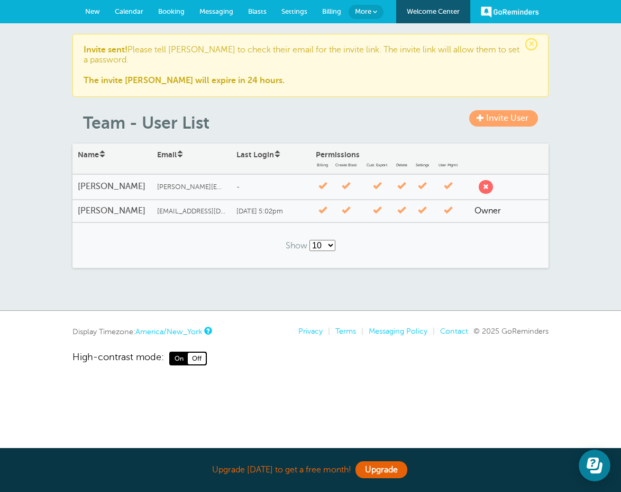
click at [107, 182] on h4 "[PERSON_NAME]" at bounding box center [112, 187] width 69 height 10
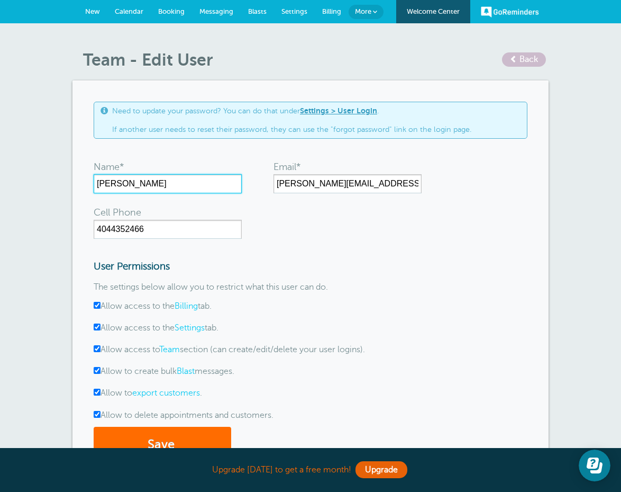
type input "[PERSON_NAME]"
click at [170, 443] on button "Save" at bounding box center [163, 445] width 138 height 37
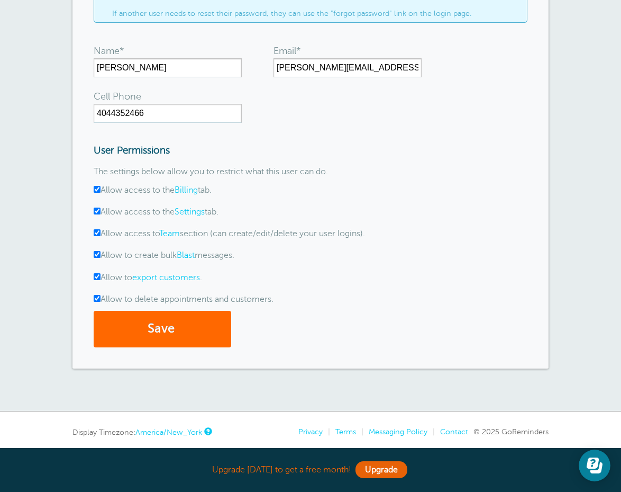
scroll to position [147, 0]
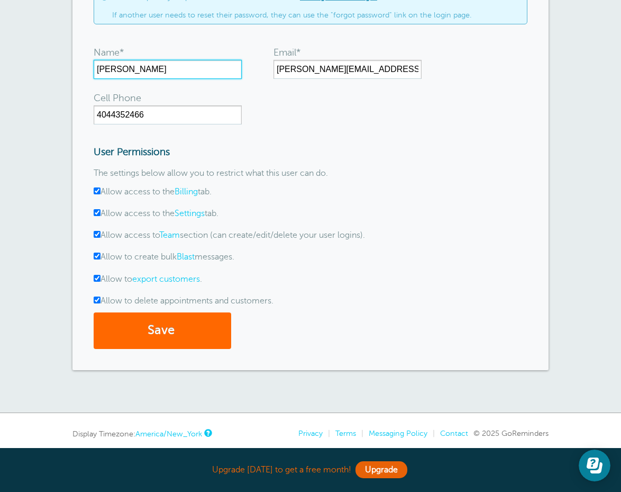
drag, startPoint x: 135, startPoint y: 66, endPoint x: 106, endPoint y: 66, distance: 29.1
type input "[PERSON_NAME]"
click at [147, 347] on div "Need to update your password? You can do that under Settings > User Login . If …" at bounding box center [310, 168] width 476 height 403
click at [147, 336] on button "Save" at bounding box center [163, 330] width 138 height 37
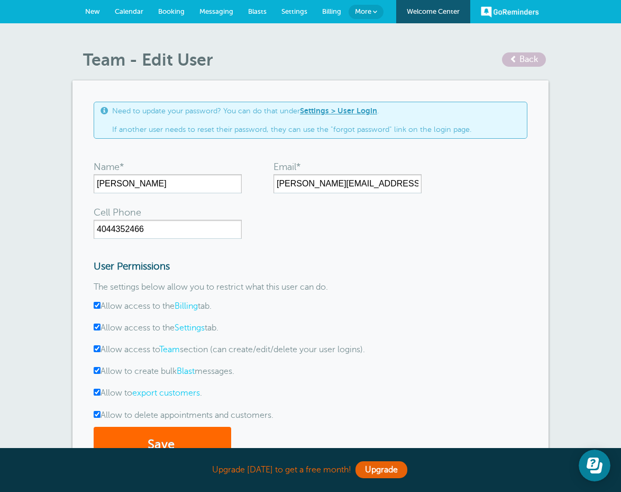
click at [427, 16] on link "Welcome Center" at bounding box center [433, 11] width 74 height 23
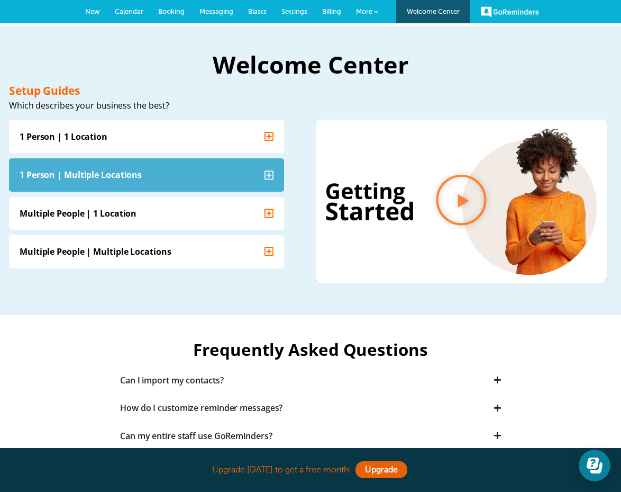
click at [269, 170] on icon "Accordion. Open links with Enter or Space, close with Escape, and navigate with…" at bounding box center [270, 175] width 10 height 10
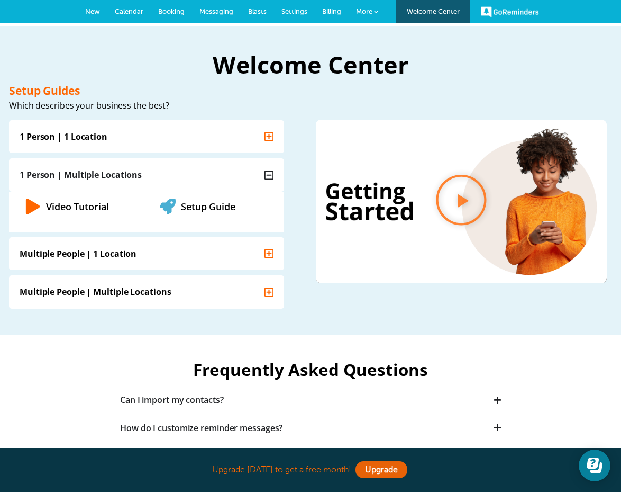
click at [171, 205] on icon "Setup Guide" at bounding box center [168, 206] width 16 height 16
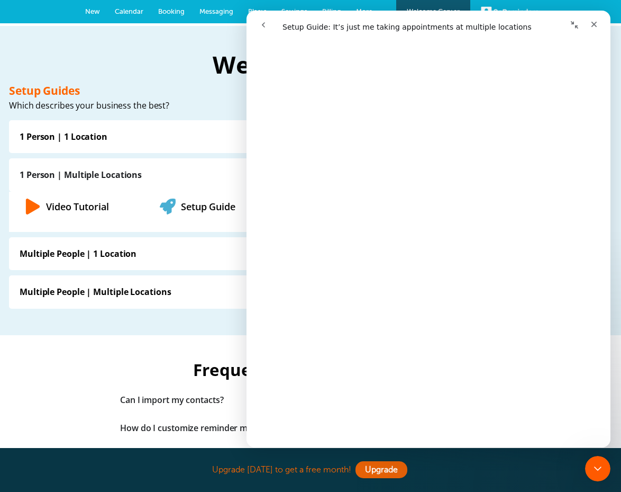
scroll to position [529, 0]
click at [597, 24] on icon "Close" at bounding box center [594, 24] width 8 height 8
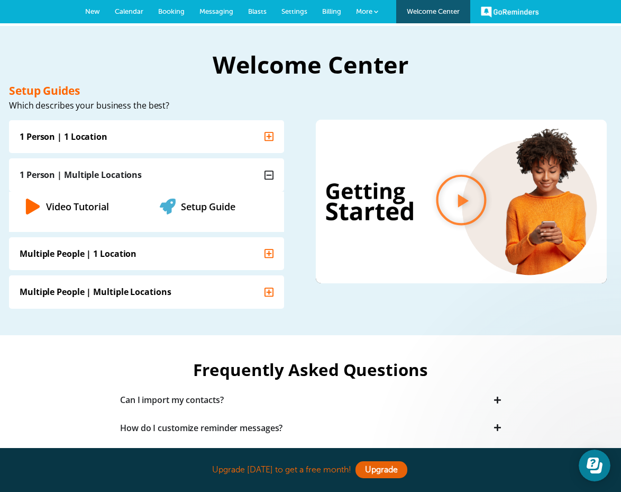
scroll to position [0, 0]
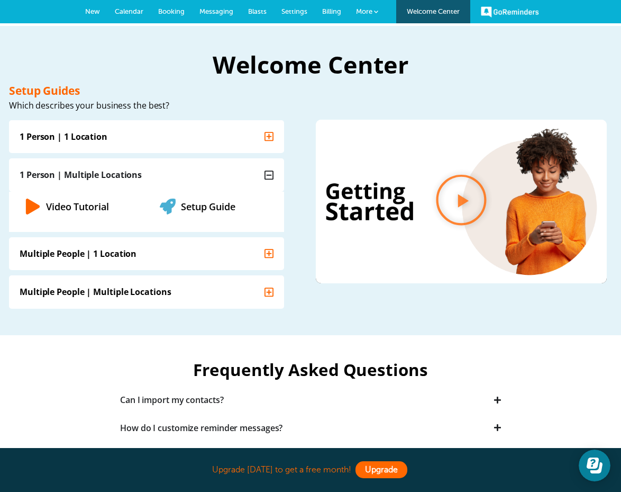
click at [383, 469] on link "Upgrade" at bounding box center [382, 469] width 52 height 17
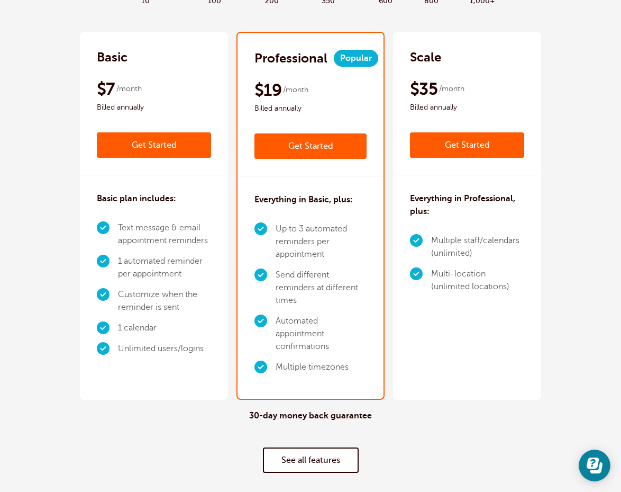
scroll to position [214, 0]
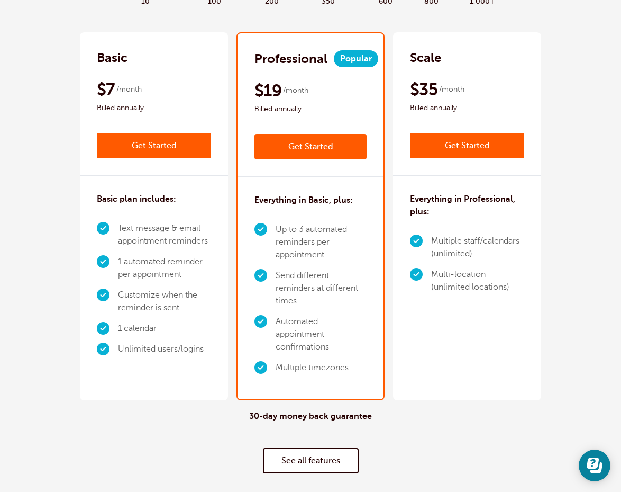
click at [292, 146] on link "Get Started" at bounding box center [311, 146] width 112 height 25
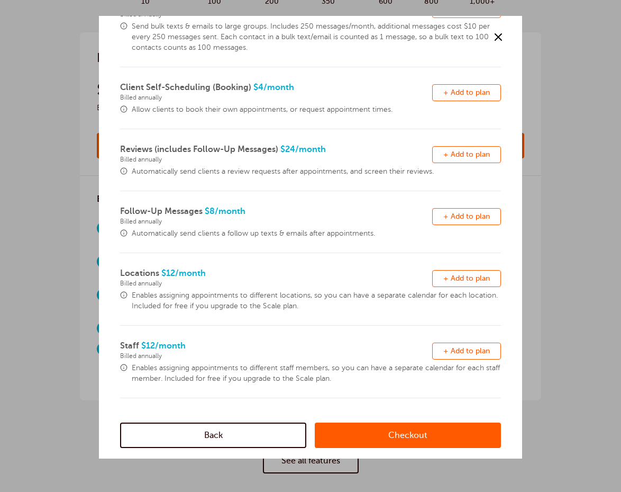
scroll to position [199, 0]
click at [455, 219] on span "+ Add to plan" at bounding box center [466, 216] width 47 height 8
click at [124, 170] on span at bounding box center [123, 170] width 7 height 7
click at [380, 428] on link "Checkout" at bounding box center [408, 434] width 186 height 25
